Goal: Find specific page/section: Find specific page/section

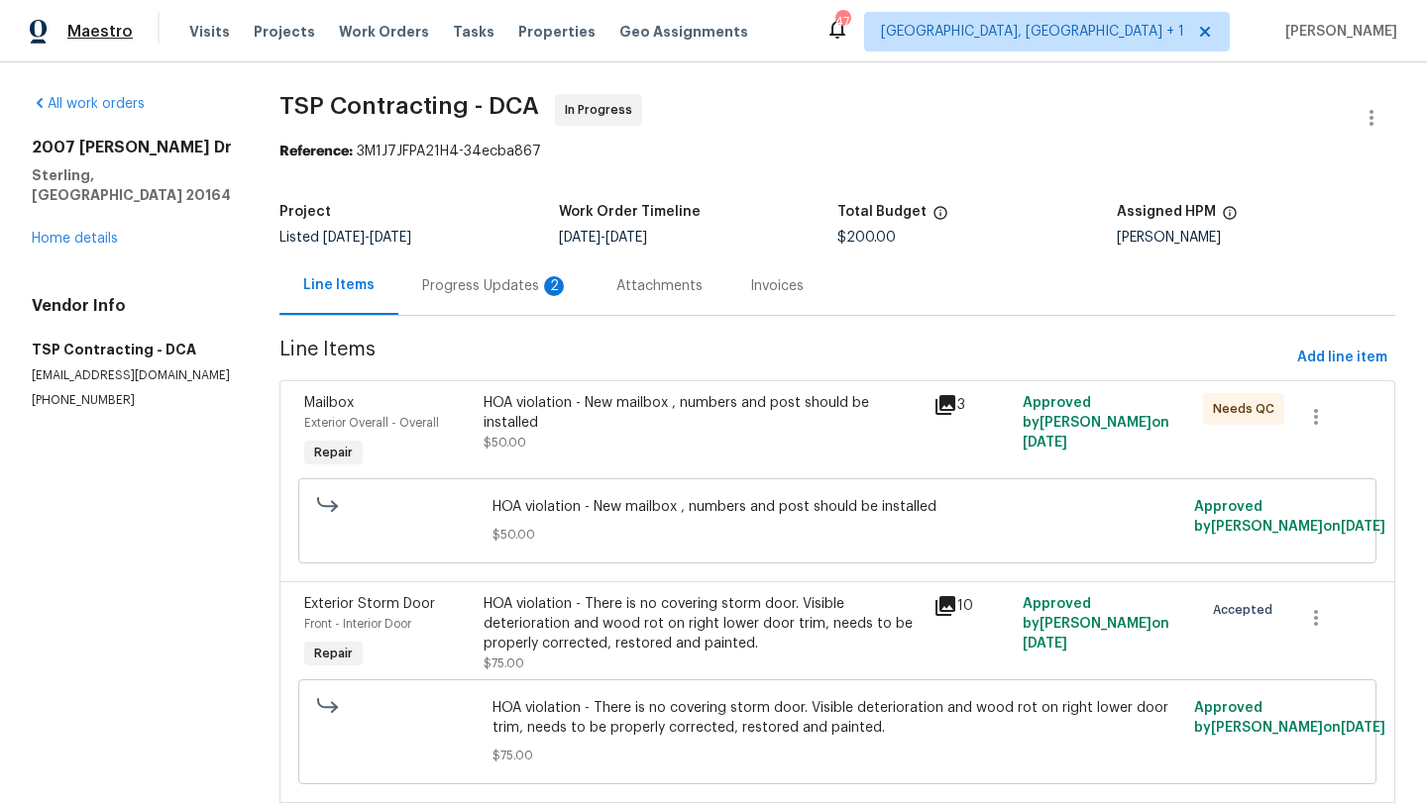
click at [110, 30] on span "Maestro" at bounding box center [99, 32] width 65 height 20
